Goal: Task Accomplishment & Management: Use online tool/utility

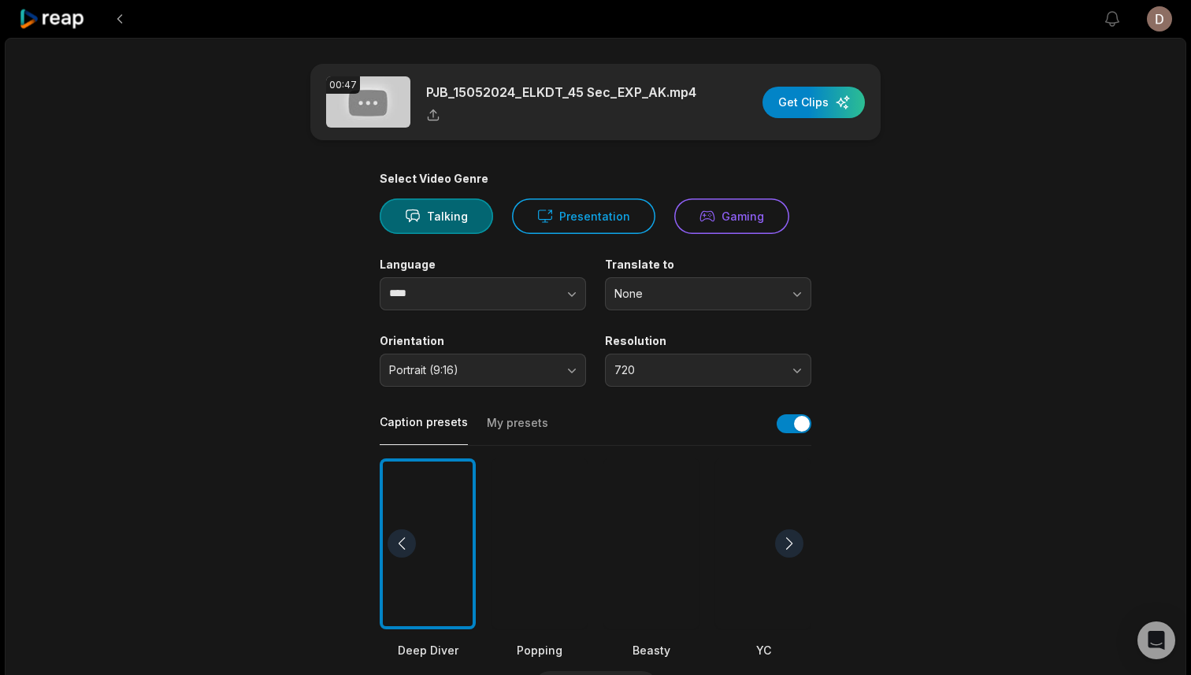
click at [46, 27] on icon at bounding box center [52, 19] width 67 height 21
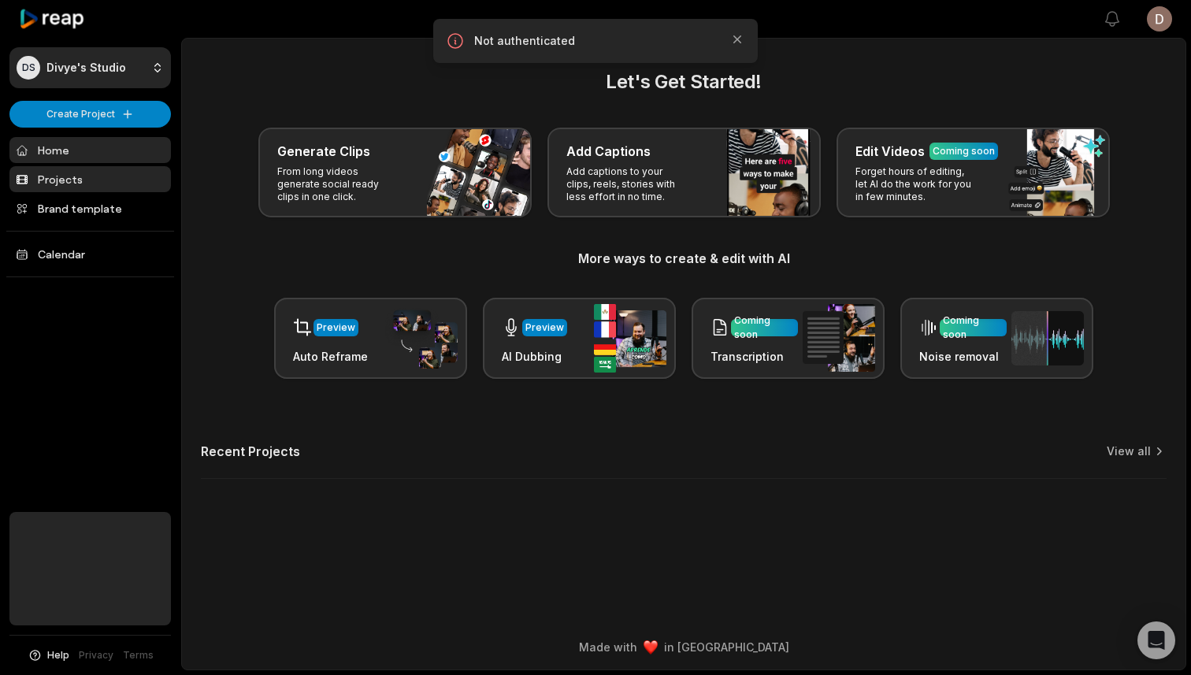
click at [81, 178] on link "Projects" at bounding box center [89, 179] width 161 height 26
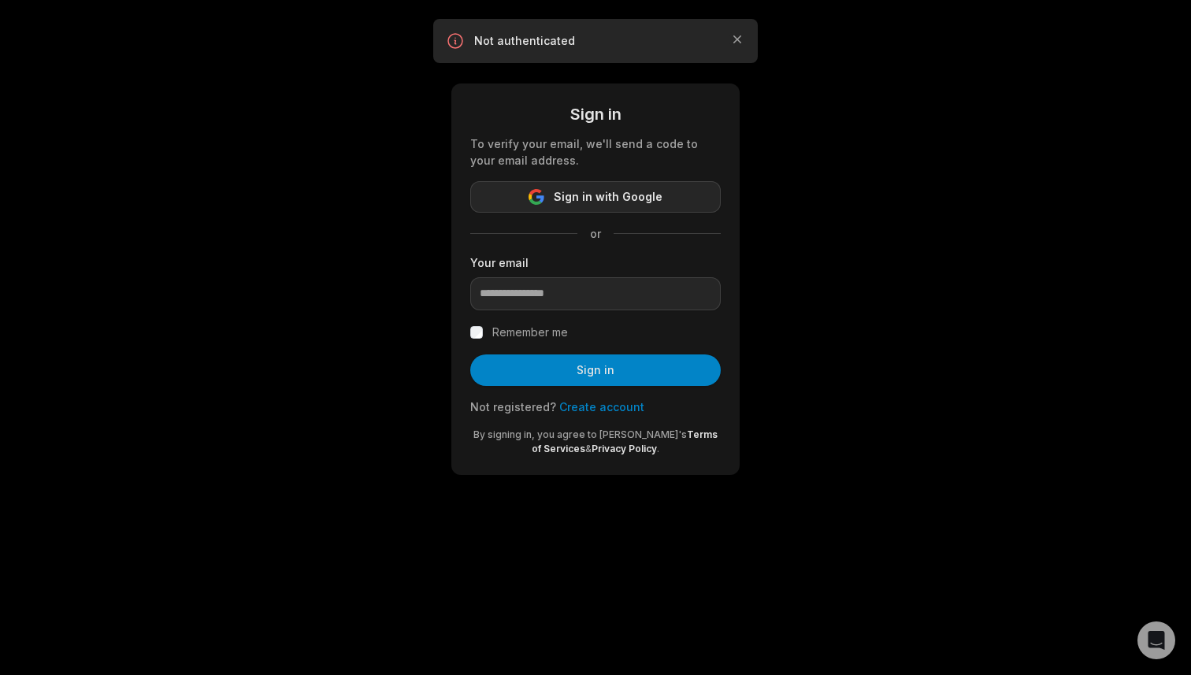
click at [553, 193] on button "Sign in with Google" at bounding box center [595, 197] width 250 height 32
click at [591, 187] on span "Sign in with Google" at bounding box center [608, 196] width 109 height 19
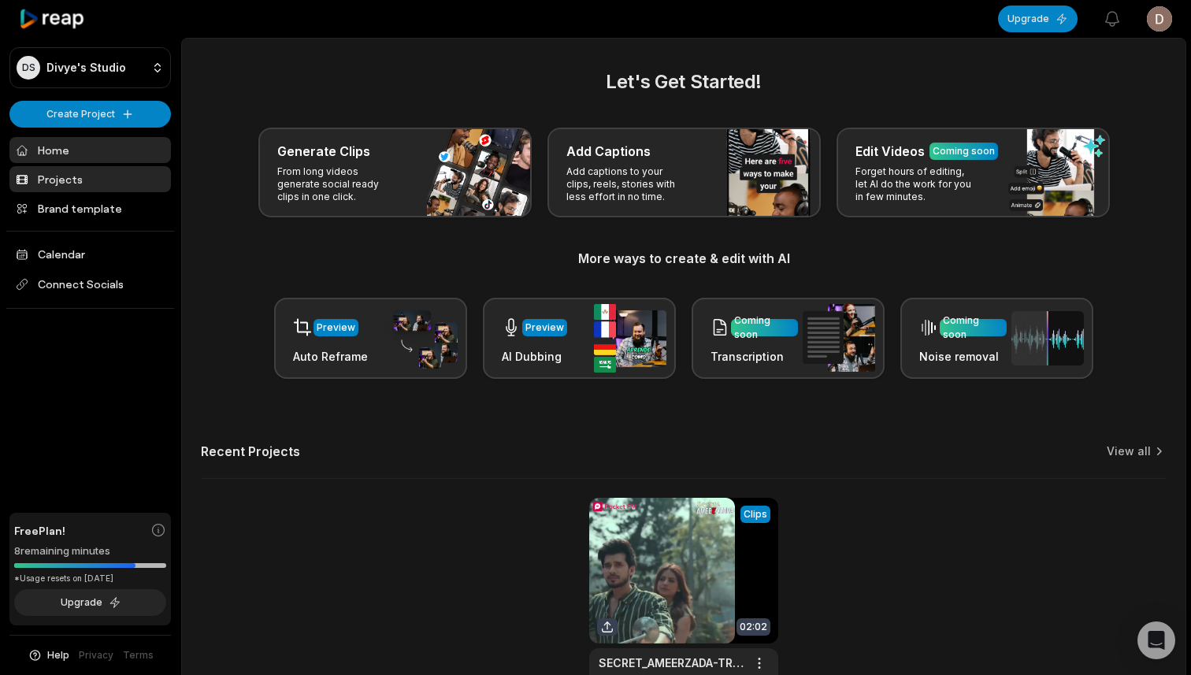
click at [93, 179] on link "Projects" at bounding box center [89, 179] width 161 height 26
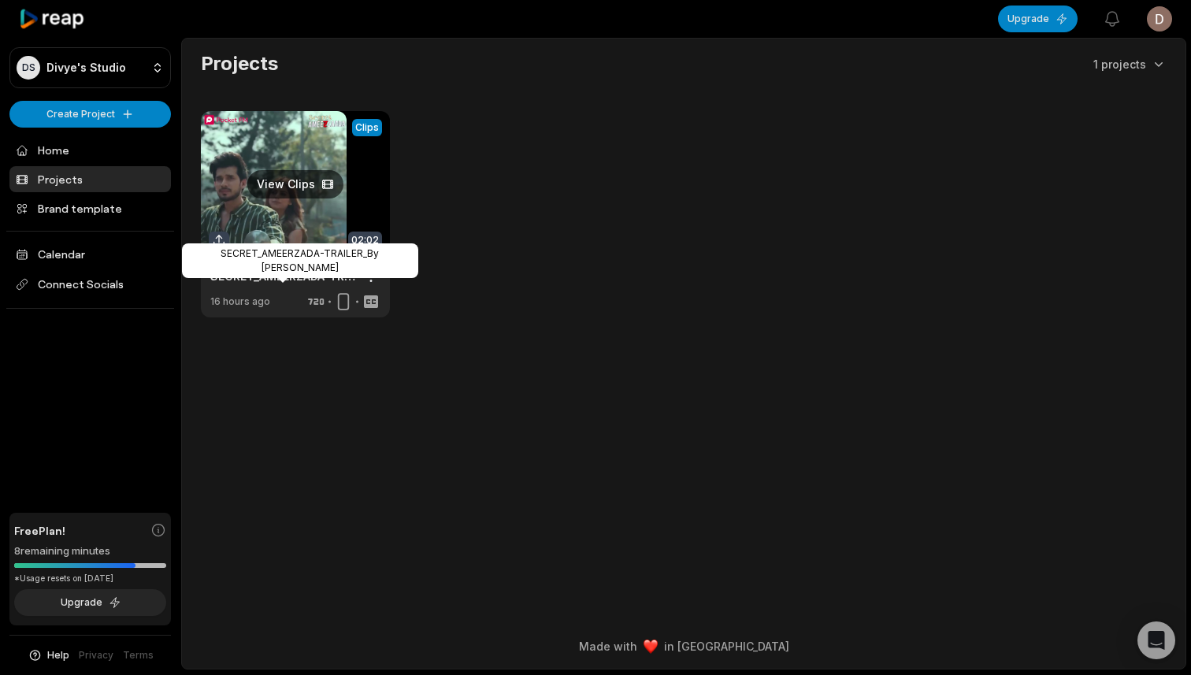
click at [283, 280] on link "SECRET_AMEERZADA-TRAILER_By Indrajit" at bounding box center [282, 276] width 145 height 17
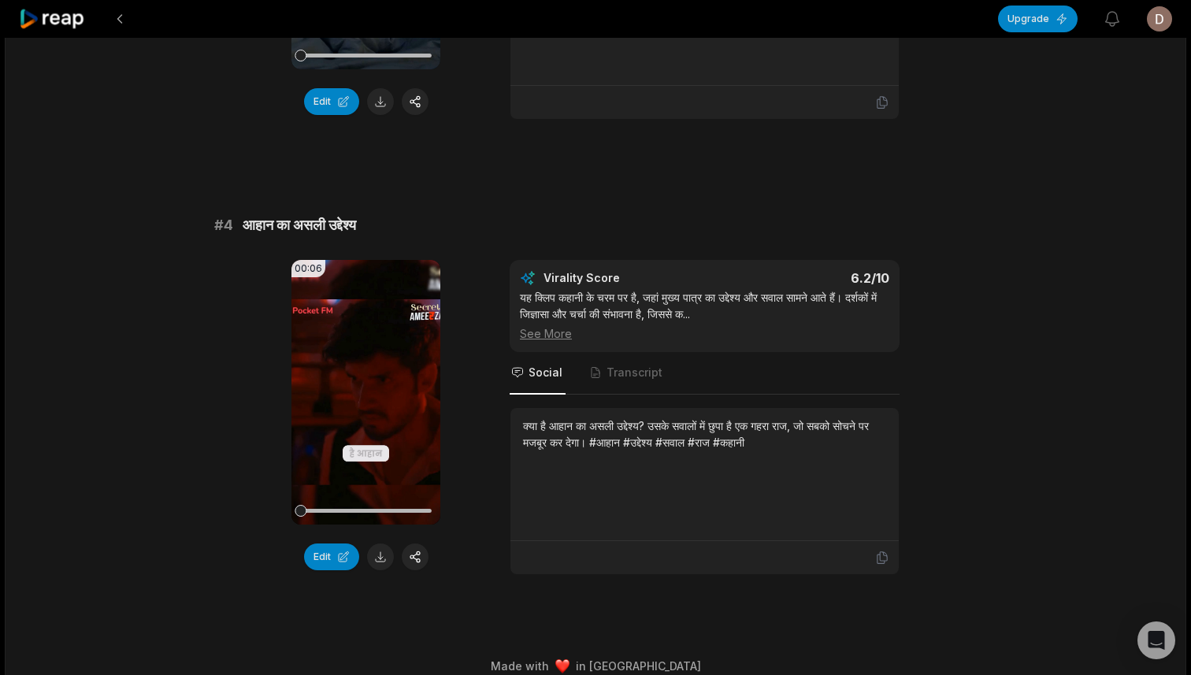
scroll to position [1358, 0]
